Goal: Task Accomplishment & Management: Complete application form

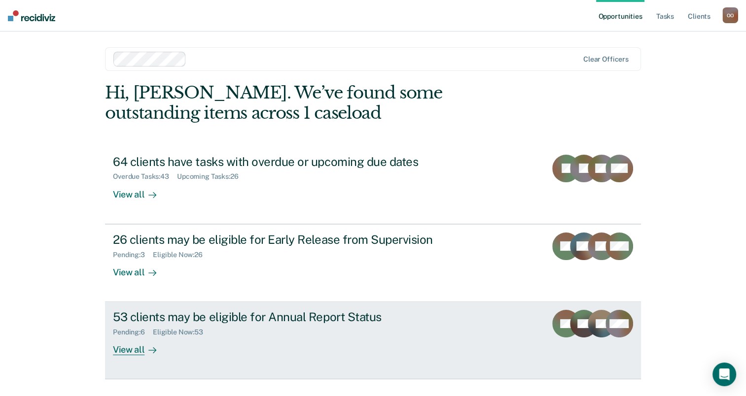
click at [252, 334] on div "Pending : 6 Eligible Now : 53" at bounding box center [286, 330] width 346 height 12
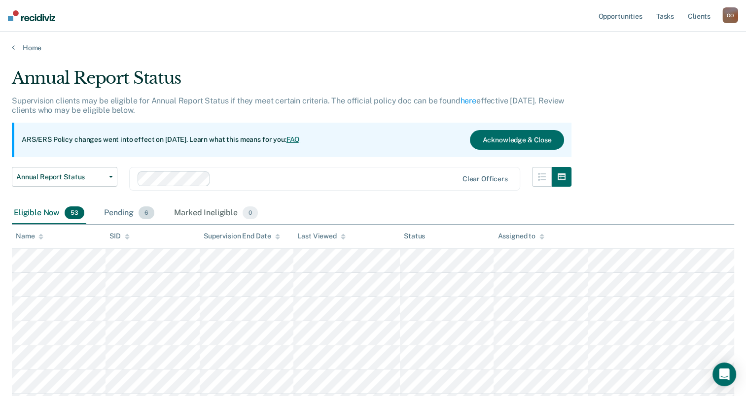
click at [124, 214] on div "Pending 6" at bounding box center [129, 214] width 54 height 22
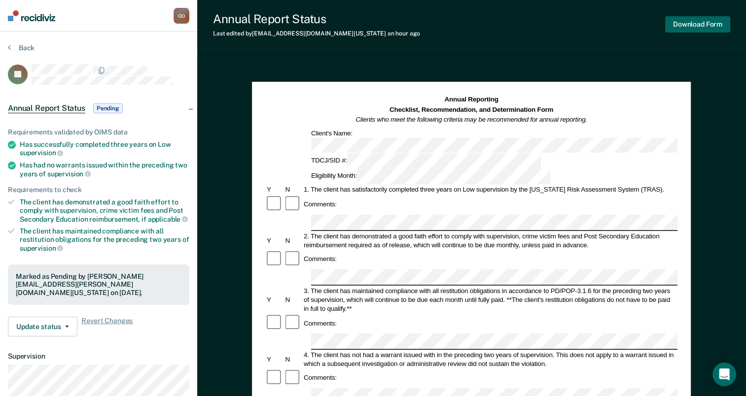
click at [701, 24] on button "Download Form" at bounding box center [697, 24] width 65 height 16
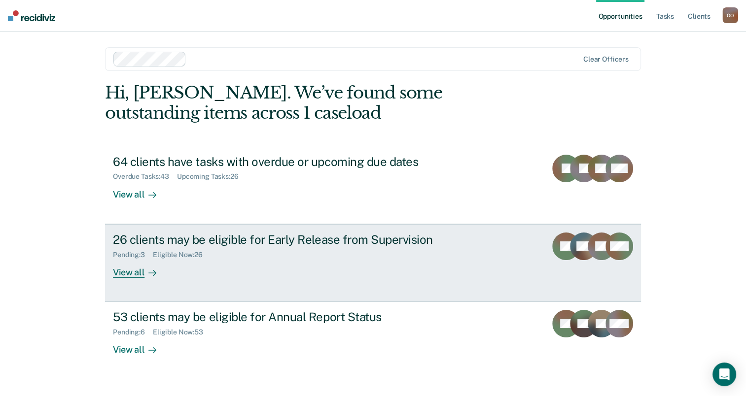
click at [236, 236] on div "26 clients may be eligible for Early Release from Supervision" at bounding box center [286, 240] width 346 height 14
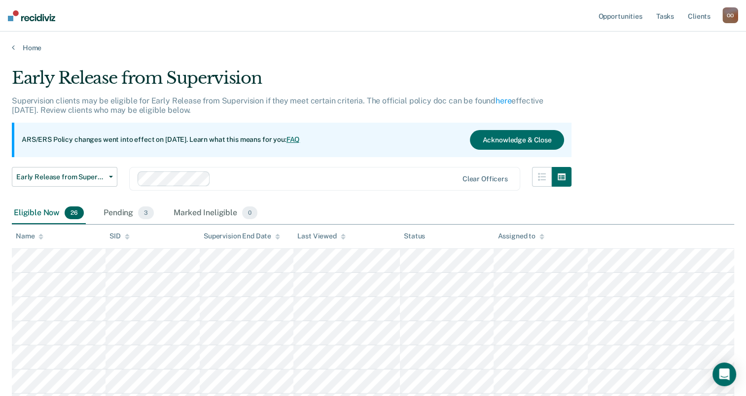
scroll to position [521, 0]
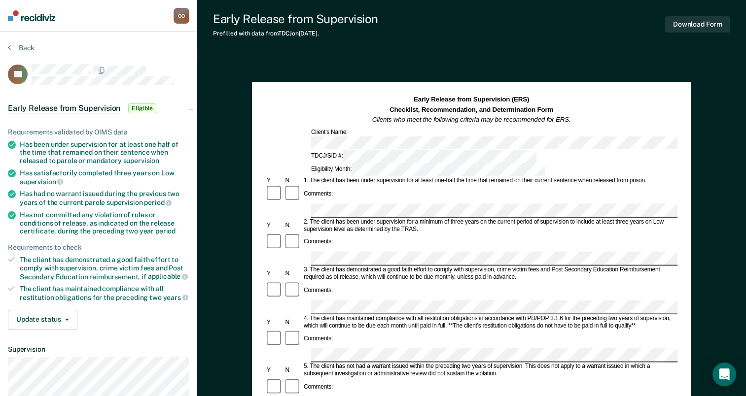
click at [112, 47] on div "Back" at bounding box center [98, 53] width 181 height 21
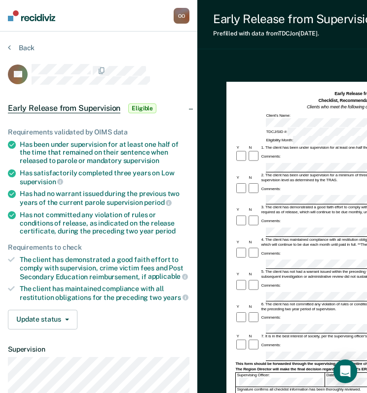
click at [139, 93] on div "Early Release from Supervision Eligible" at bounding box center [98, 109] width 197 height 32
